Goal: Obtain resource: Download file/media

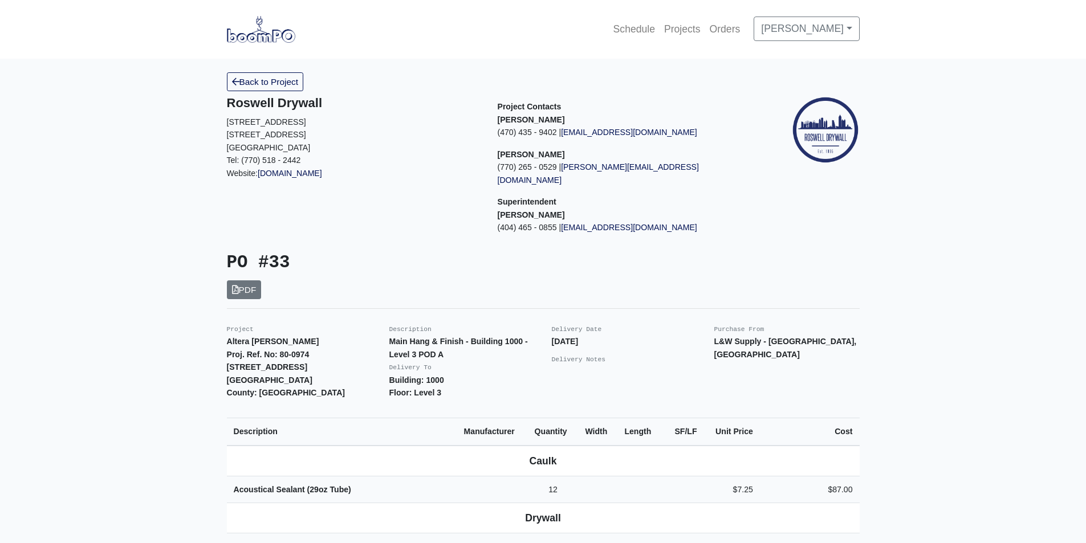
scroll to position [399, 0]
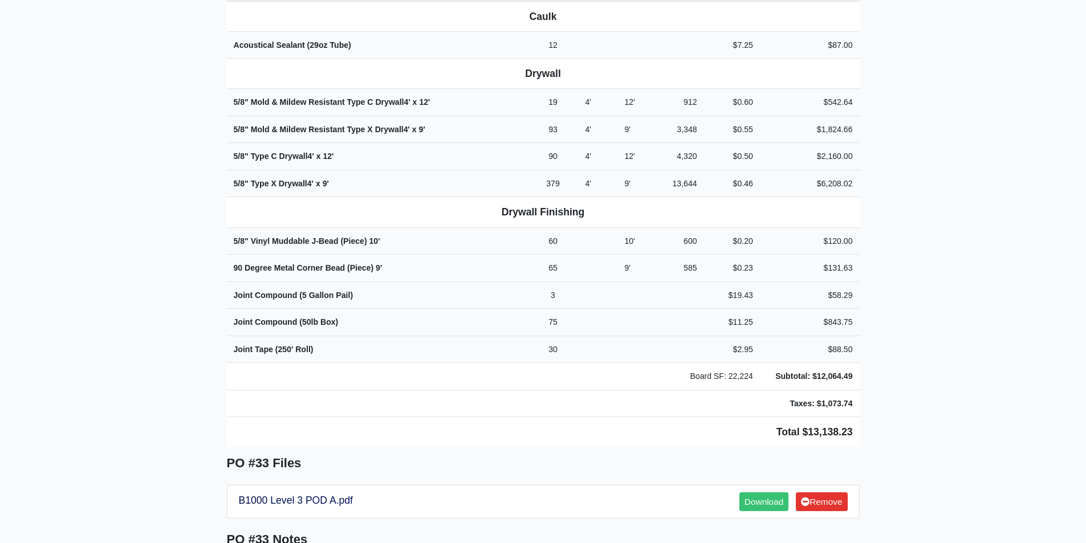
scroll to position [456, 0]
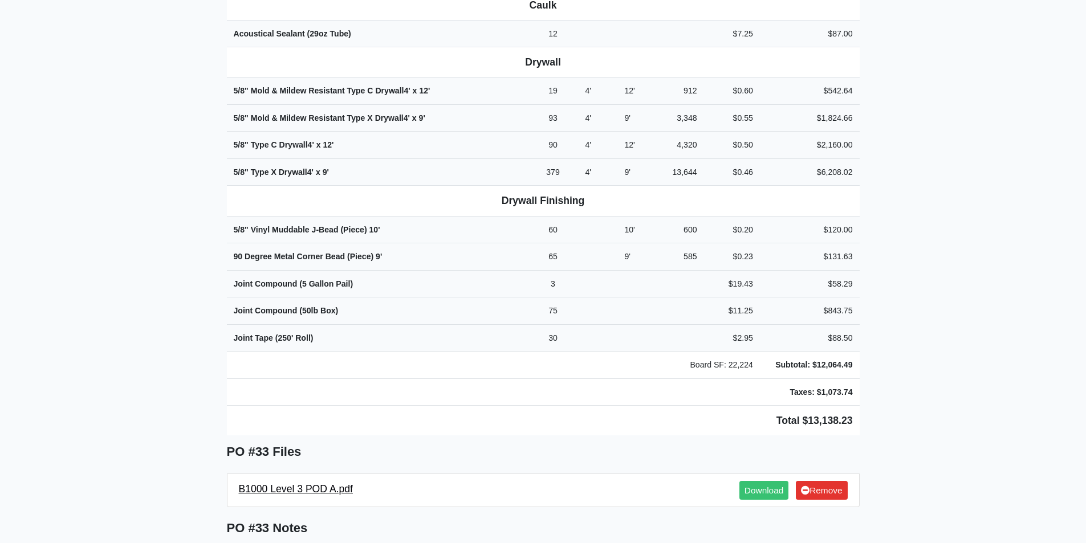
click at [304, 483] on link "B1000 Level 3 POD A.pdf" at bounding box center [296, 488] width 115 height 11
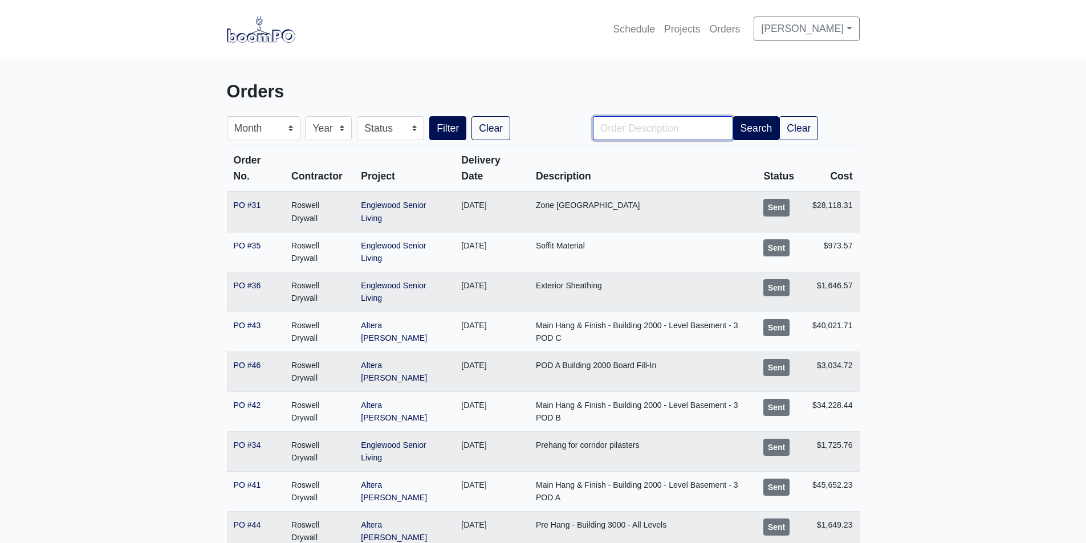
click at [638, 138] on input "Order Description" at bounding box center [663, 128] width 140 height 24
type input "Pod A"
click at [429, 116] on button "Filter" at bounding box center [447, 128] width 37 height 24
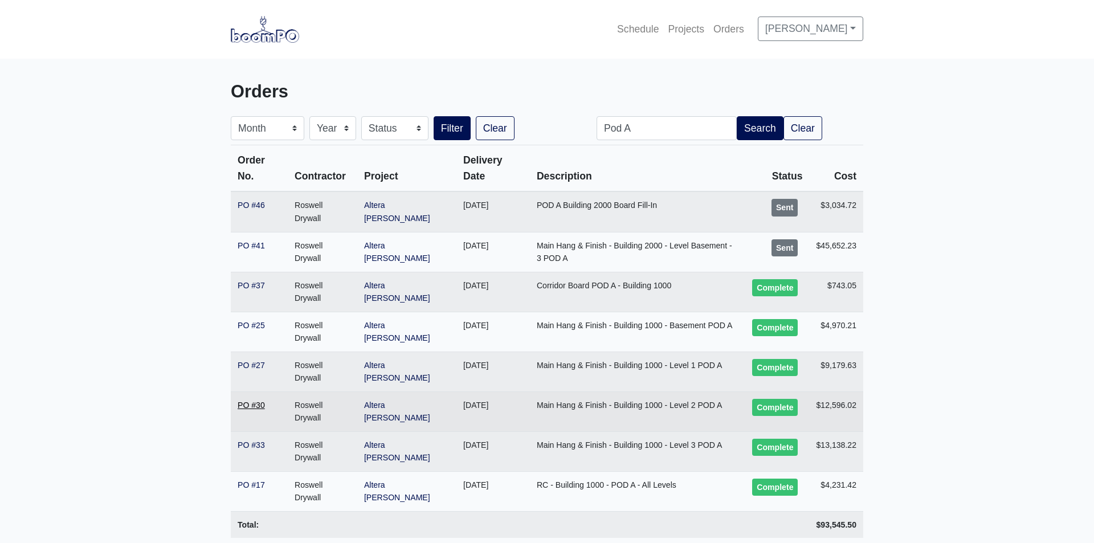
click at [246, 401] on link "PO #30" at bounding box center [251, 405] width 27 height 9
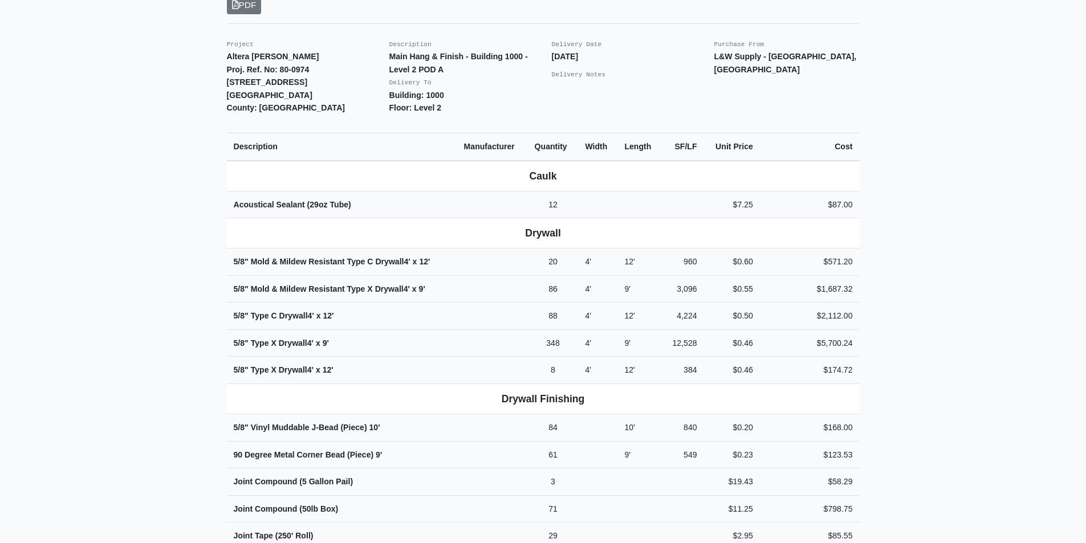
scroll to position [513, 0]
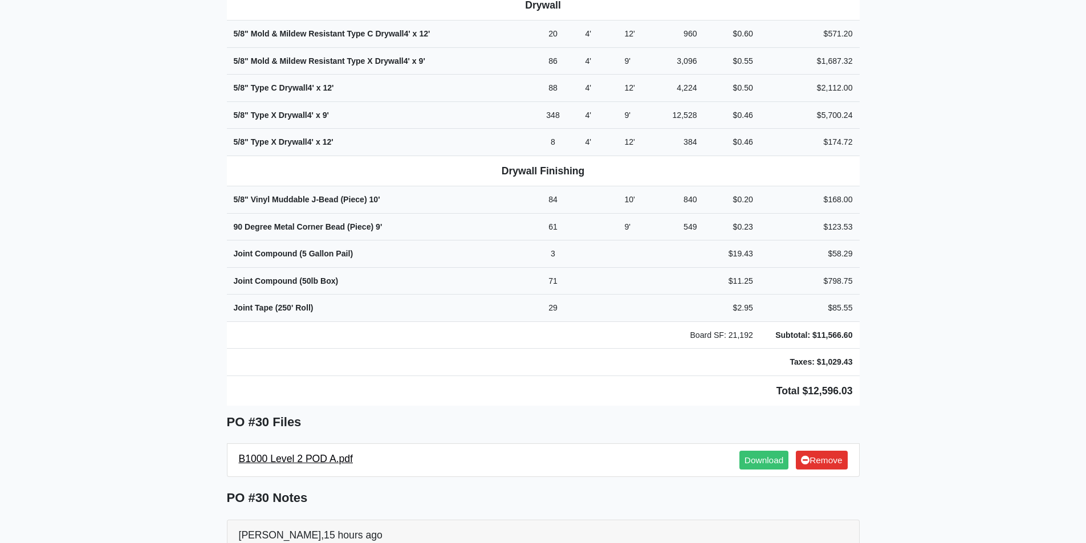
click at [308, 453] on link "B1000 Level 2 POD A.pdf" at bounding box center [296, 458] width 115 height 11
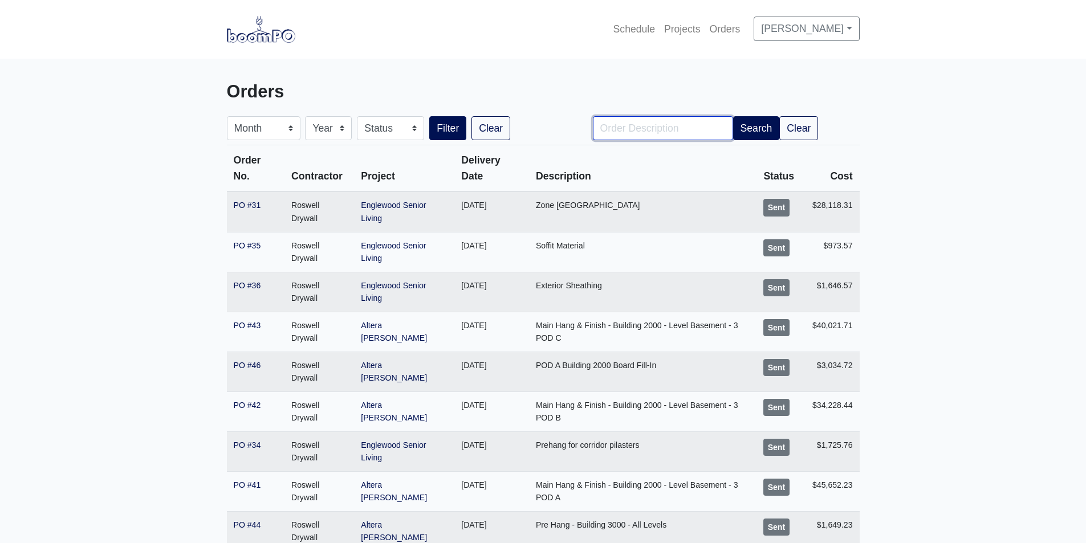
click at [628, 117] on input "Order Description" at bounding box center [663, 128] width 140 height 24
type input "Pod A"
click at [743, 126] on button "Search" at bounding box center [756, 128] width 47 height 24
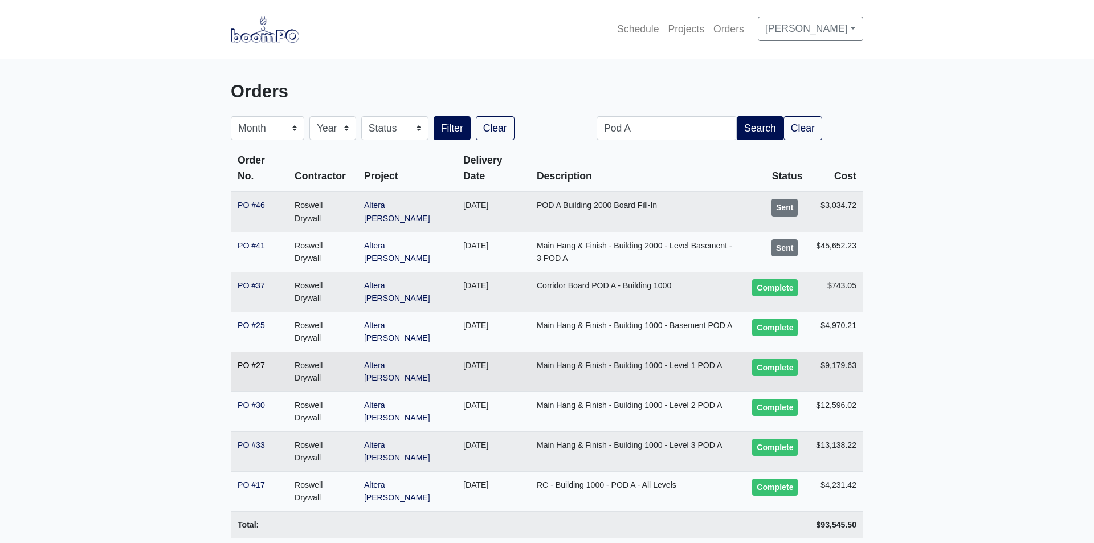
click at [252, 361] on link "PO #27" at bounding box center [251, 365] width 27 height 9
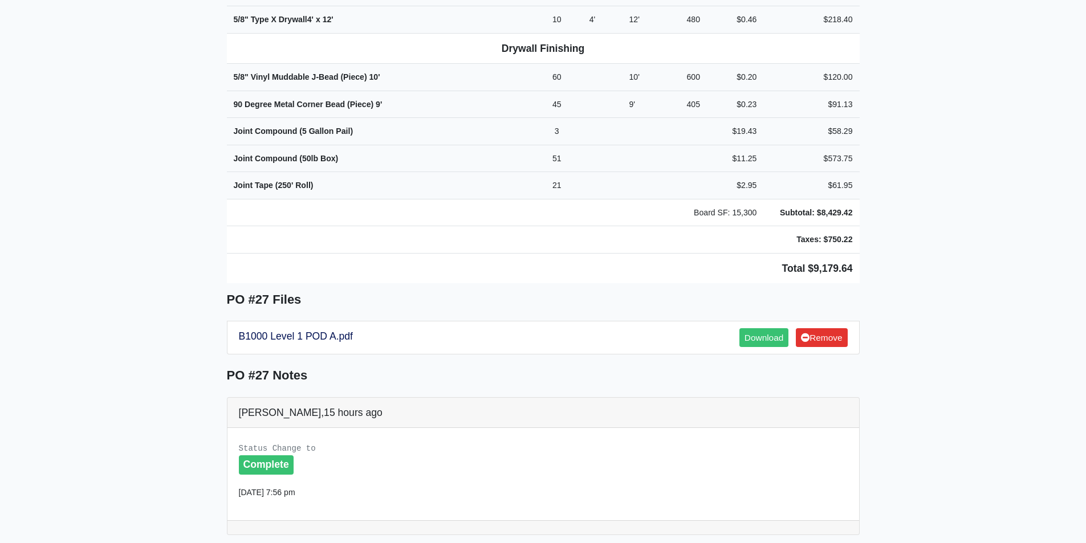
scroll to position [741, 0]
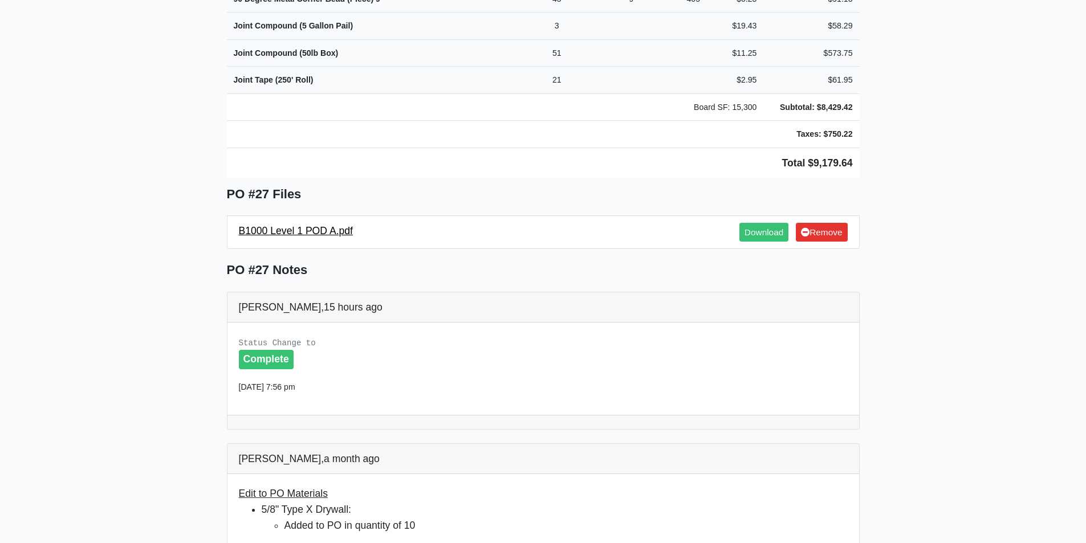
click at [332, 225] on link "B1000 Level 1 POD A.pdf" at bounding box center [296, 230] width 115 height 11
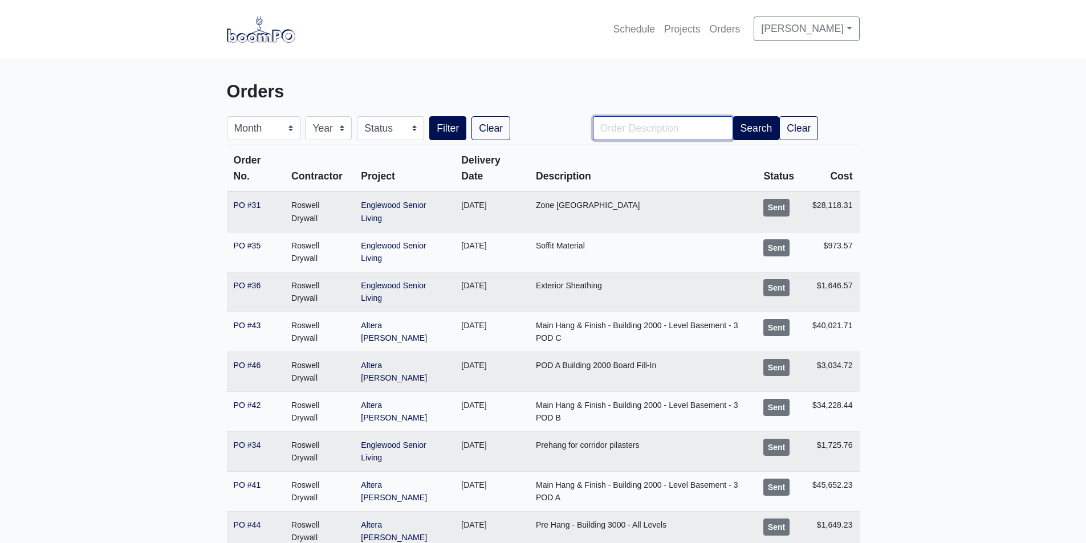
click at [645, 128] on input "Order Description" at bounding box center [663, 128] width 140 height 24
type input "Pod A"
click at [743, 125] on button "Search" at bounding box center [756, 128] width 47 height 24
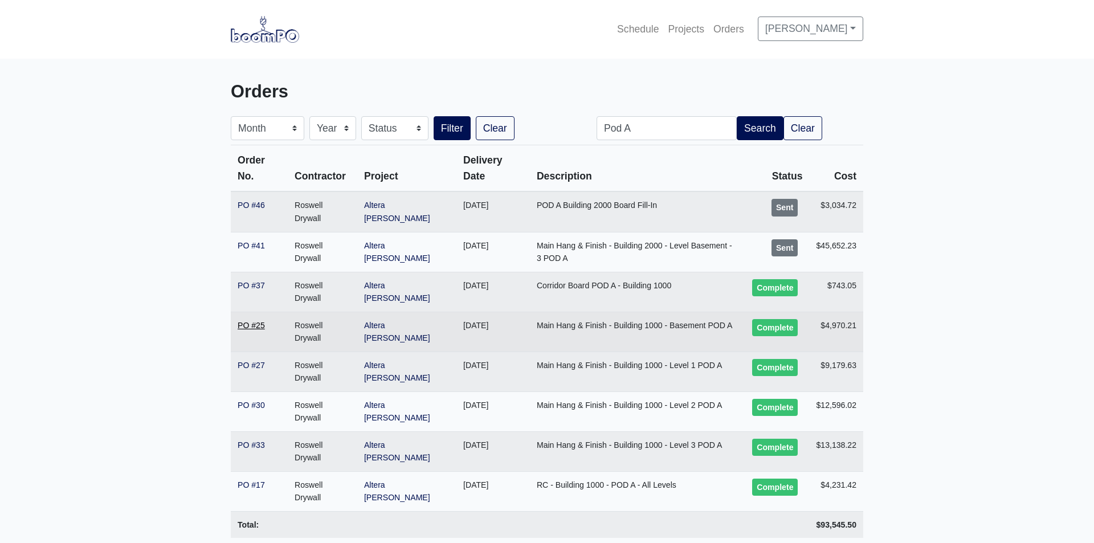
click at [247, 321] on link "PO #25" at bounding box center [251, 325] width 27 height 9
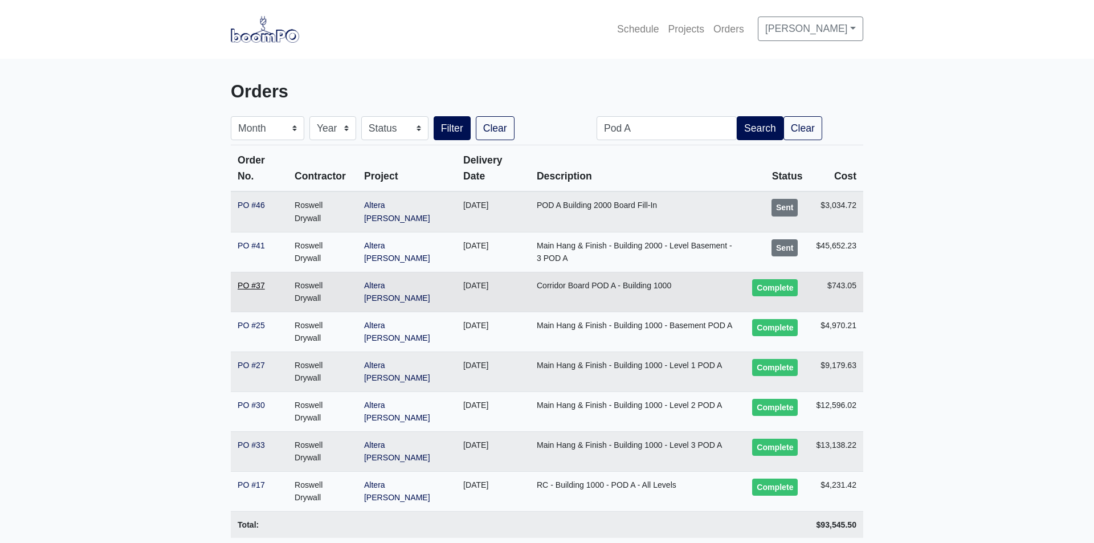
click at [252, 281] on link "PO #37" at bounding box center [251, 285] width 27 height 9
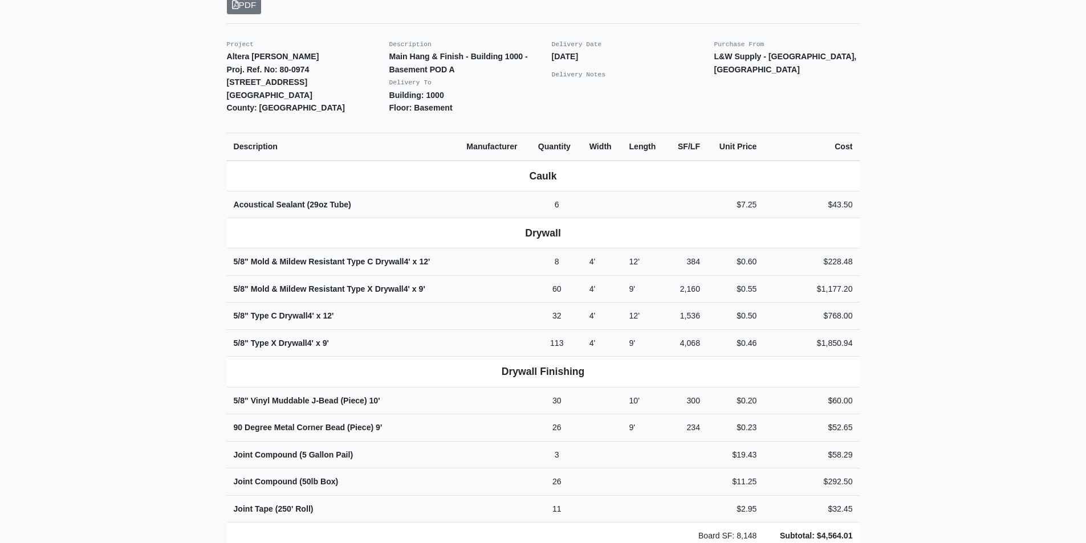
scroll to position [513, 0]
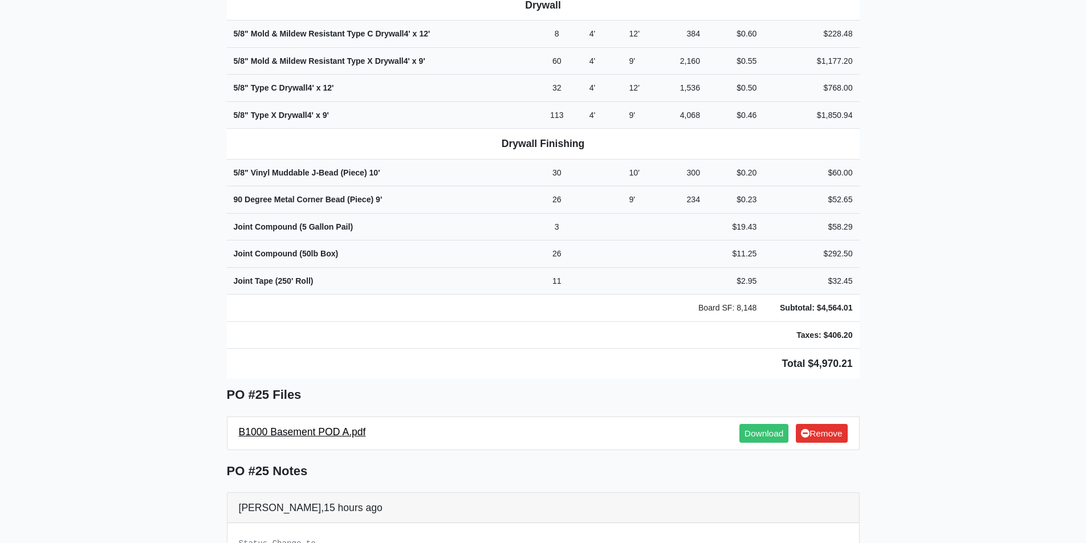
click at [312, 426] on link "B1000 Basement POD A.pdf" at bounding box center [302, 431] width 127 height 11
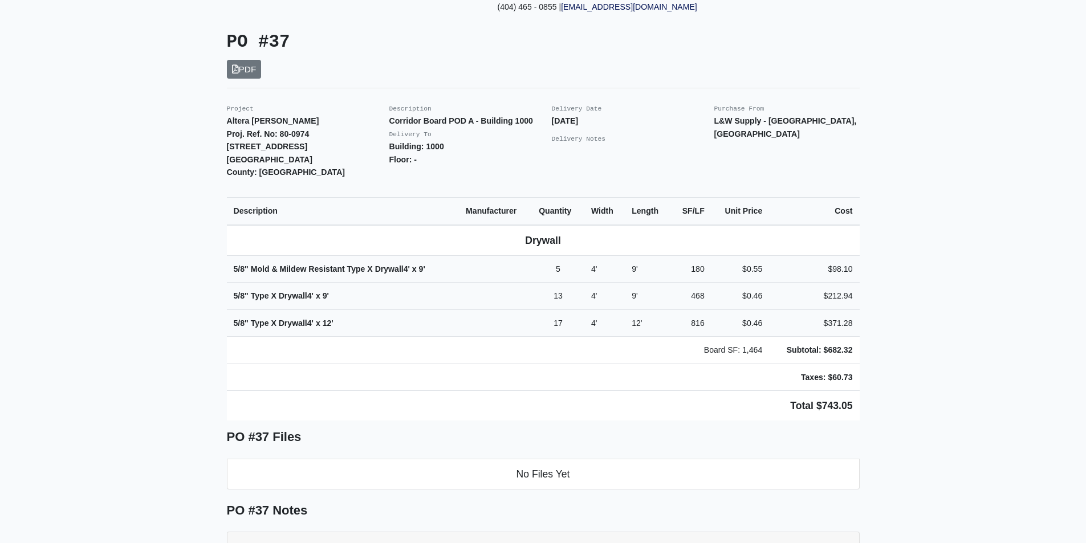
scroll to position [228, 0]
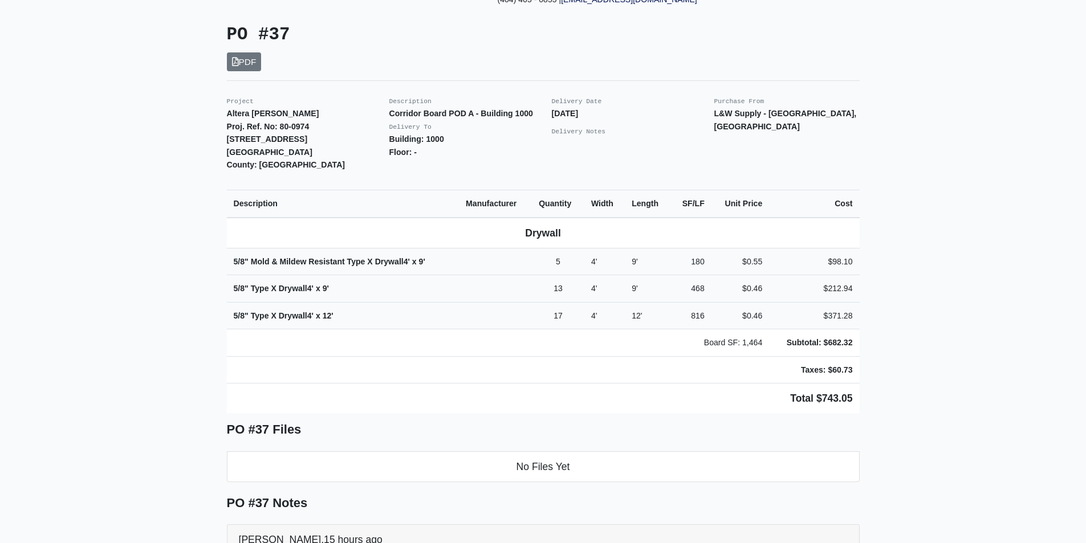
click at [913, 102] on main "Back to Project Roswell Drywall [STREET_ADDRESS] Tel: (770) 518 - 2442 Website:…" at bounding box center [543, 403] width 1086 height 1145
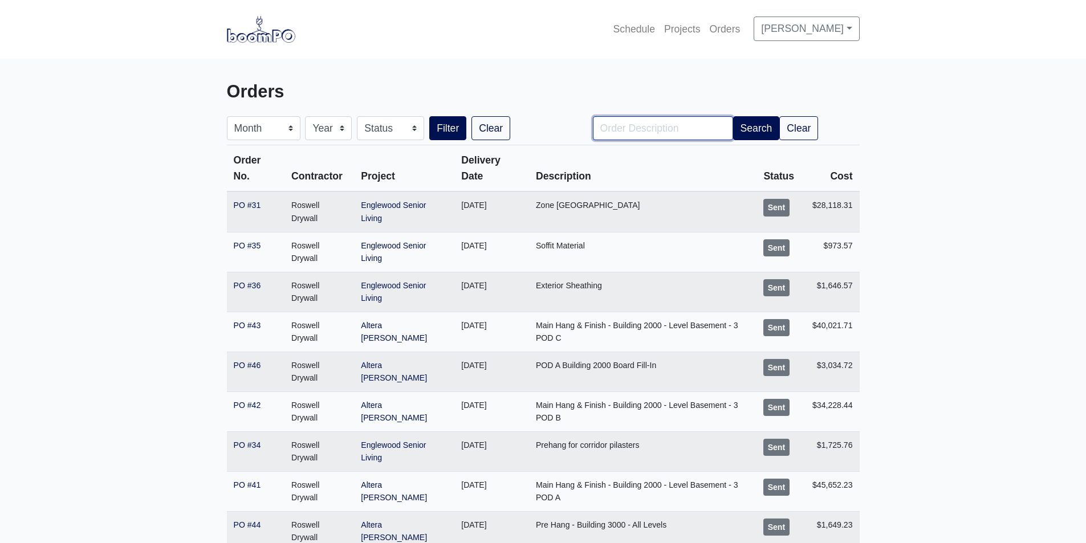
click at [653, 136] on input "Order Description" at bounding box center [663, 128] width 140 height 24
type input "Pod A"
click at [746, 127] on button "Search" at bounding box center [756, 128] width 47 height 24
click at [676, 120] on input "Order Description" at bounding box center [663, 128] width 140 height 24
type input "Pod A"
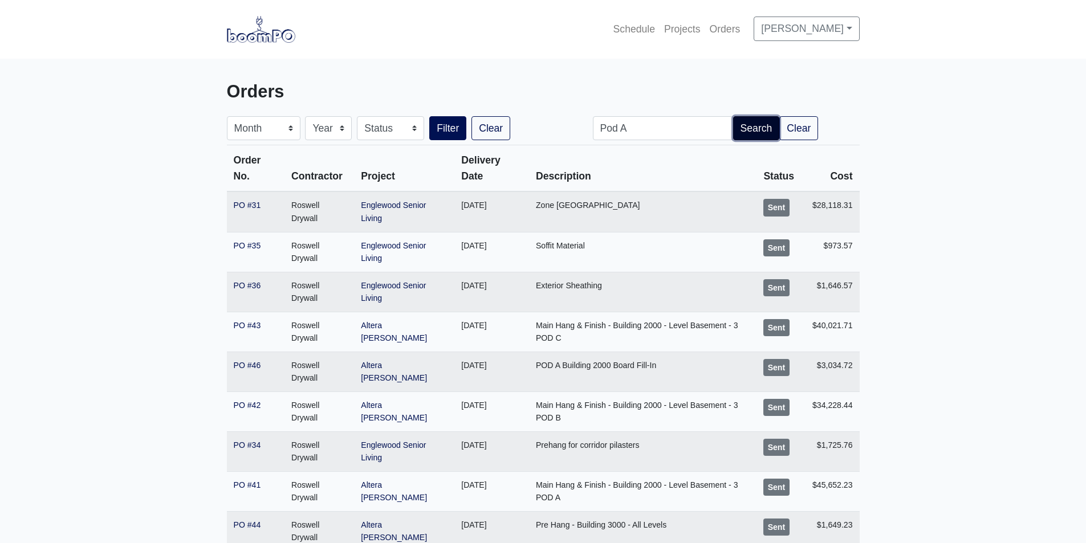
click at [759, 127] on button "Search" at bounding box center [756, 128] width 47 height 24
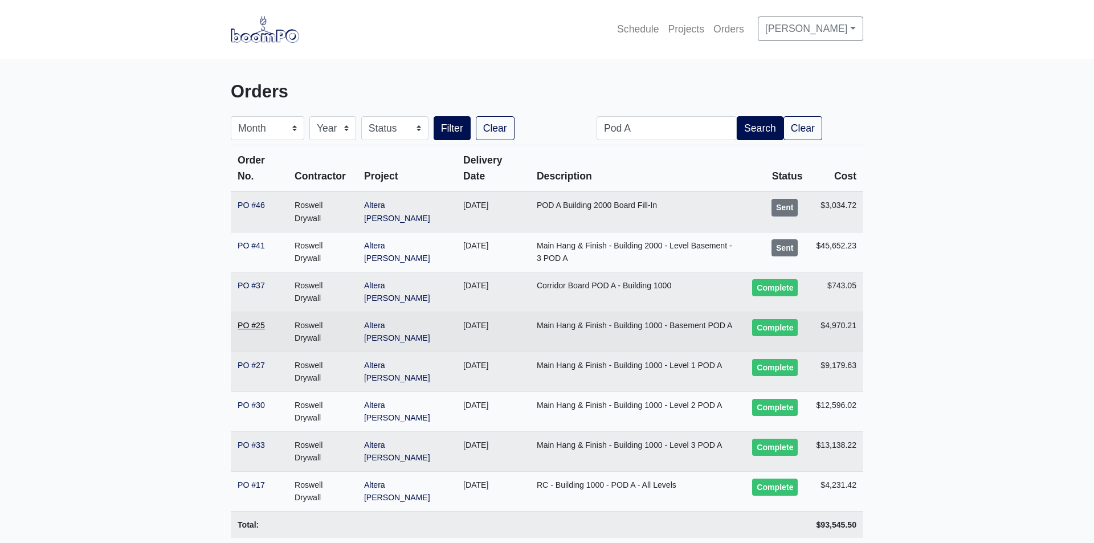
click at [256, 321] on link "PO #25" at bounding box center [251, 325] width 27 height 9
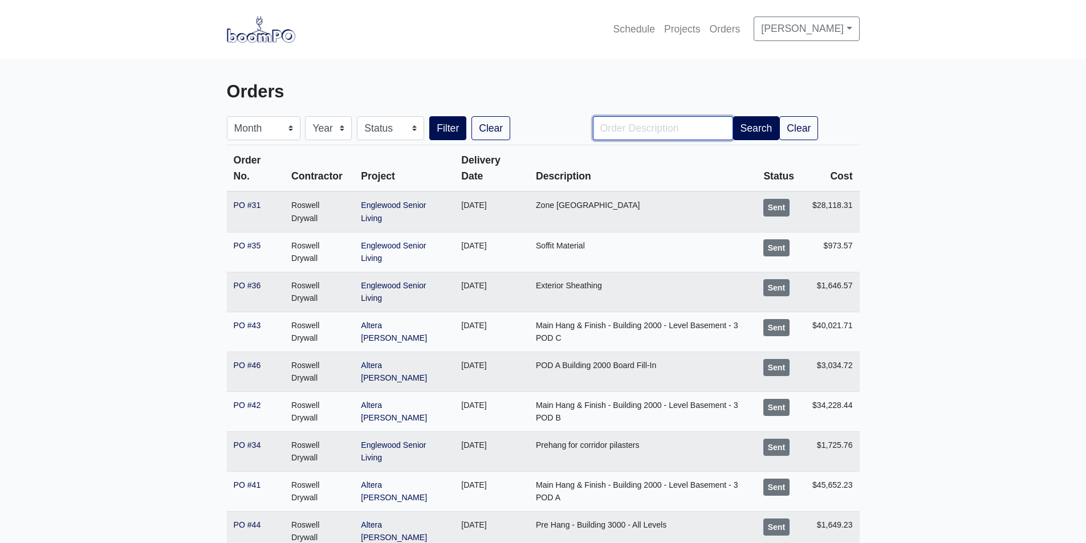
click at [686, 125] on input "Order Description" at bounding box center [663, 128] width 140 height 24
type input "Pod A"
click at [754, 128] on button "Search" at bounding box center [756, 128] width 47 height 24
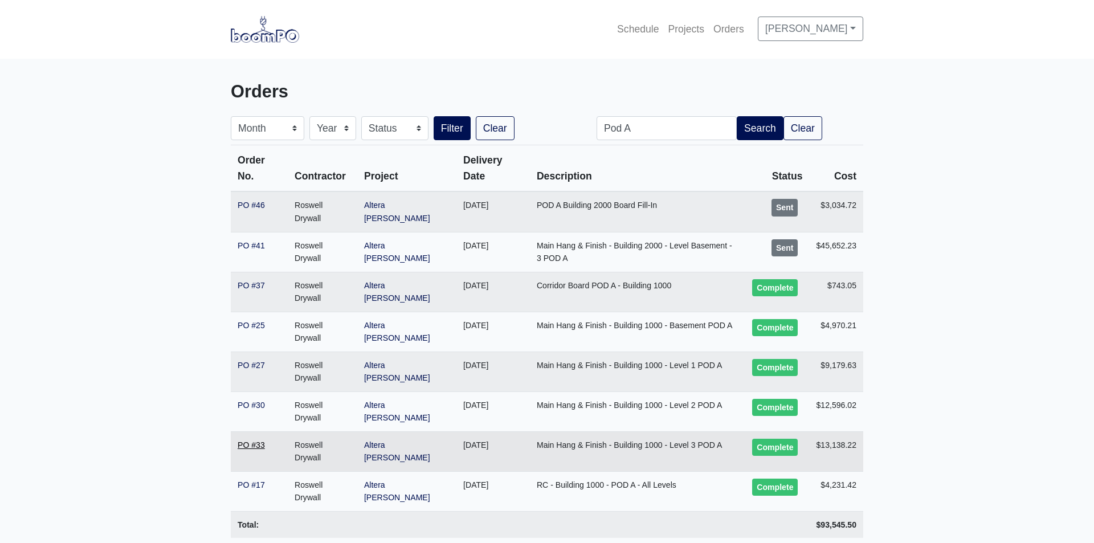
click at [249, 441] on link "PO #33" at bounding box center [251, 445] width 27 height 9
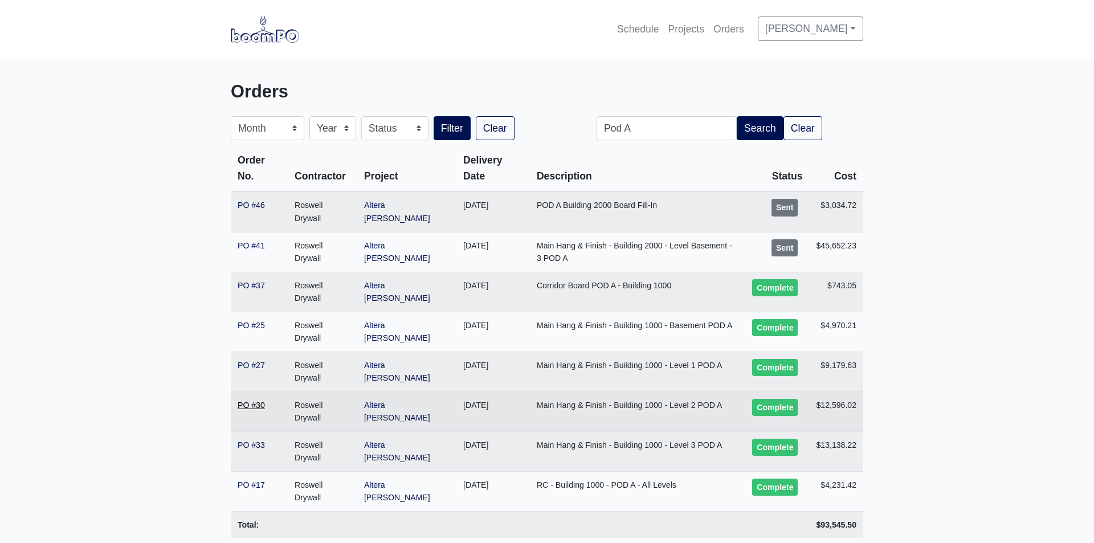
click at [255, 401] on link "PO #30" at bounding box center [251, 405] width 27 height 9
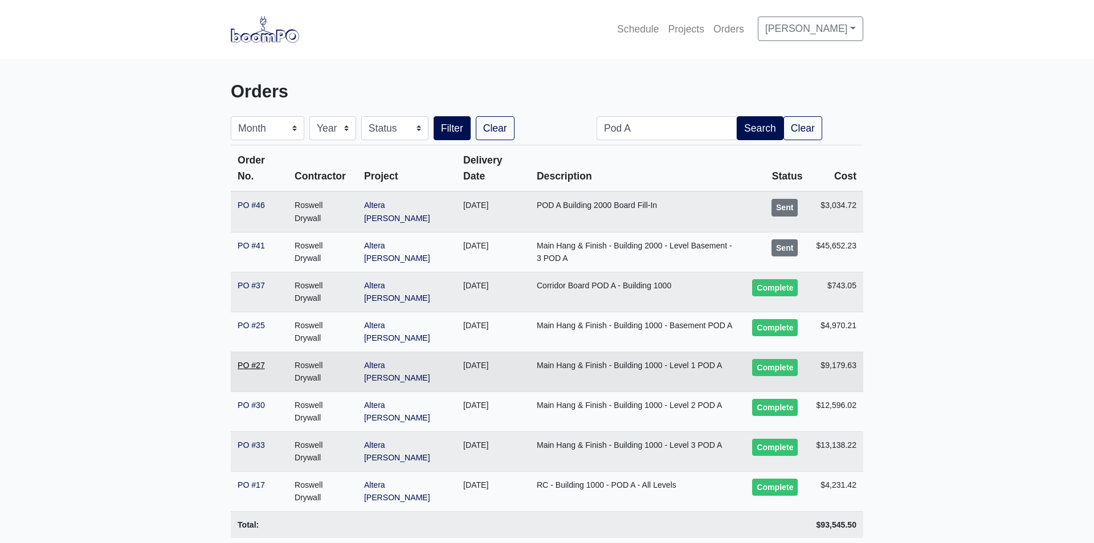
click at [245, 361] on link "PO #27" at bounding box center [251, 365] width 27 height 9
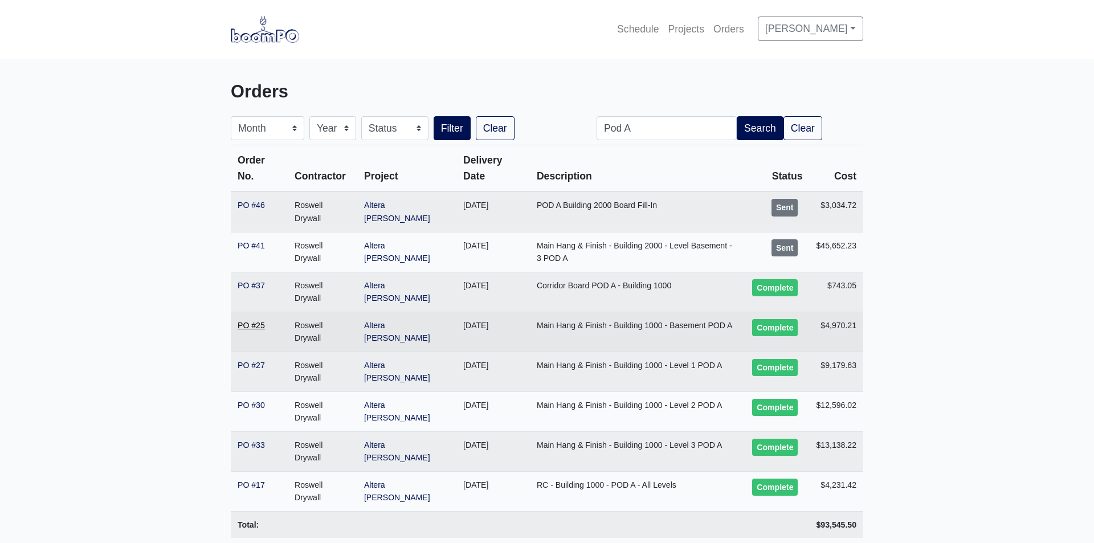
click at [249, 321] on link "PO #25" at bounding box center [251, 325] width 27 height 9
